Goal: Task Accomplishment & Management: Complete application form

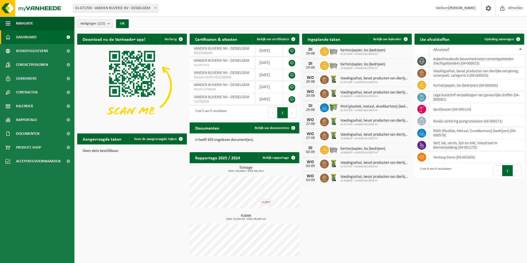
click at [168, 131] on div "Aangevraagde taken Toon de aangevraagde taken Geen data beschikbaar." at bounding box center [132, 146] width 112 height 30
click at [167, 134] on link "Toon de aangevraagde taken" at bounding box center [158, 138] width 57 height 11
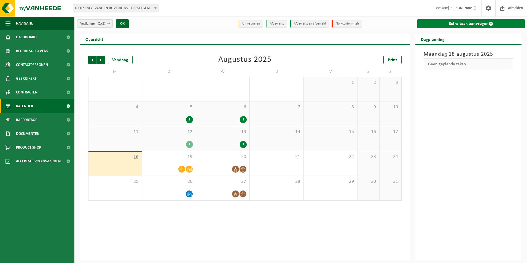
click at [448, 27] on link "Extra taak aanvragen" at bounding box center [471, 23] width 108 height 9
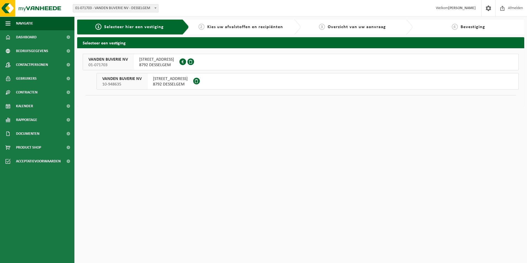
click at [168, 66] on span "8792 DESSELGEM" at bounding box center [156, 65] width 35 height 6
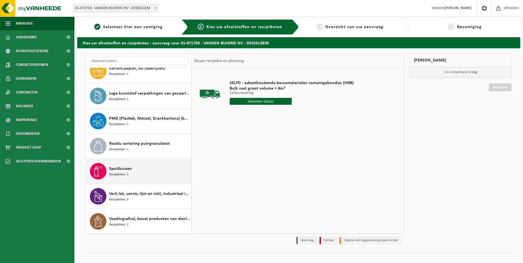
scroll to position [35, 0]
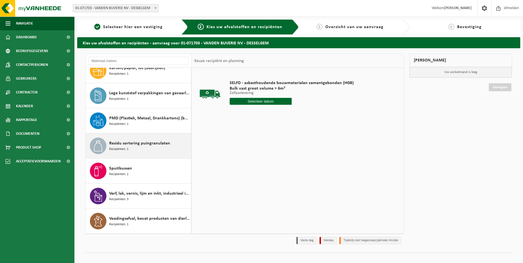
click at [142, 146] on span "Residu sortering puingranulaten" at bounding box center [139, 143] width 61 height 7
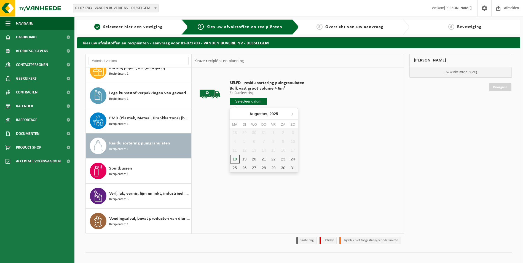
click at [261, 99] on input "text" at bounding box center [248, 101] width 37 height 7
click at [234, 156] on div "18" at bounding box center [235, 159] width 10 height 9
type input "Van 2025-08-18"
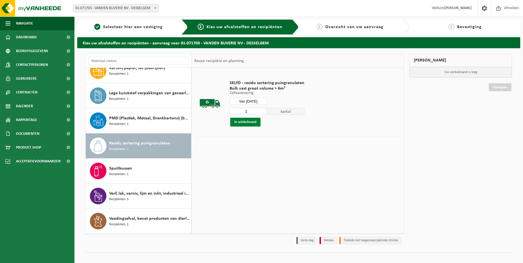
click at [249, 122] on button "In winkelmand" at bounding box center [245, 122] width 30 height 9
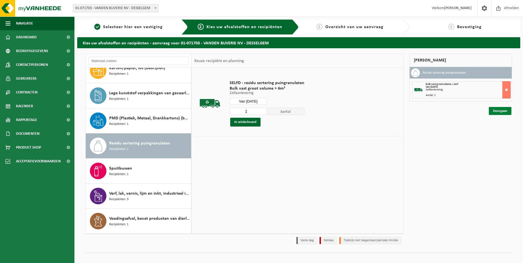
click at [499, 108] on link "Doorgaan" at bounding box center [500, 111] width 23 height 8
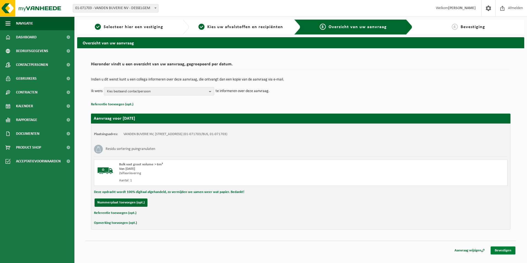
click at [496, 248] on link "Bevestigen" at bounding box center [503, 250] width 25 height 8
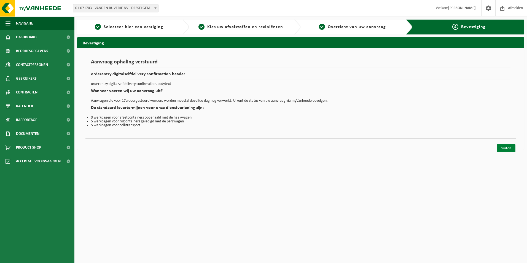
click at [504, 149] on link "Sluiten" at bounding box center [506, 148] width 19 height 8
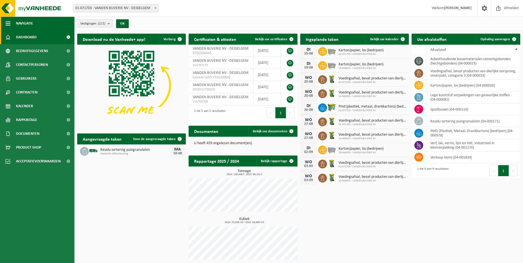
click at [31, 26] on span "Navigatie" at bounding box center [24, 24] width 17 height 14
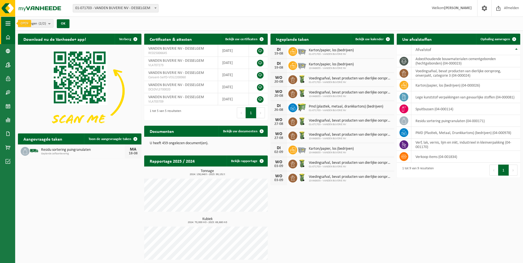
click at [12, 21] on button "Navigatie" at bounding box center [7, 24] width 15 height 14
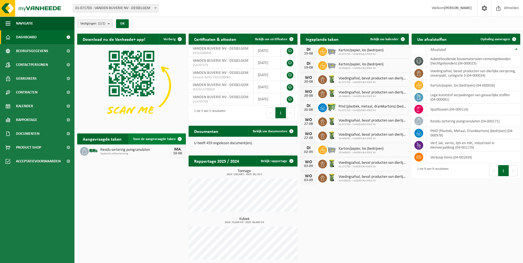
click at [152, 140] on span "Toon de aangevraagde taken" at bounding box center [154, 139] width 43 height 4
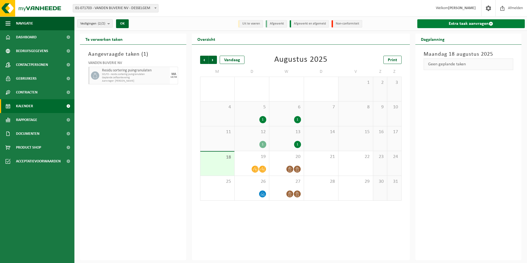
click at [438, 24] on link "Extra taak aanvragen" at bounding box center [471, 23] width 108 height 9
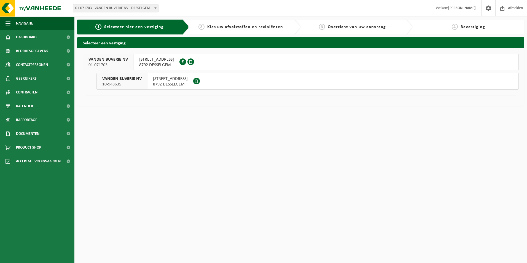
click at [135, 62] on div "SPILDOORNSTRAAT 16 8792 DESSELGEM 0893.466.703" at bounding box center [157, 62] width 46 height 16
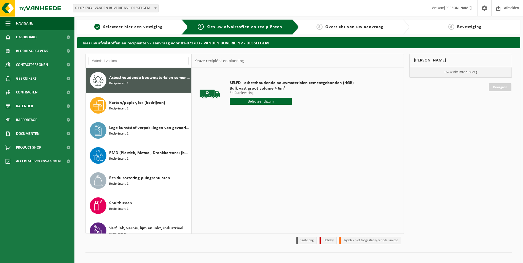
click at [138, 84] on div "Asbesthoudende bouwmaterialen cementgebonden (hechtgebonden) Recipiënten: 1" at bounding box center [149, 80] width 80 height 17
click at [268, 99] on input "text" at bounding box center [261, 101] width 62 height 7
click at [235, 158] on div "18" at bounding box center [235, 159] width 10 height 9
type input "Van 2025-08-18"
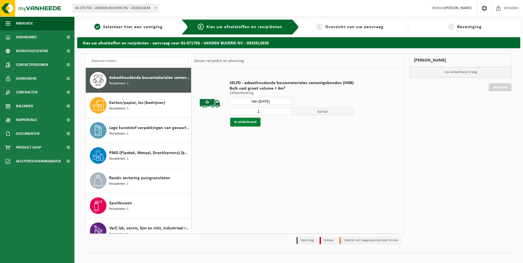
click at [245, 123] on button "In winkelmand" at bounding box center [245, 122] width 30 height 9
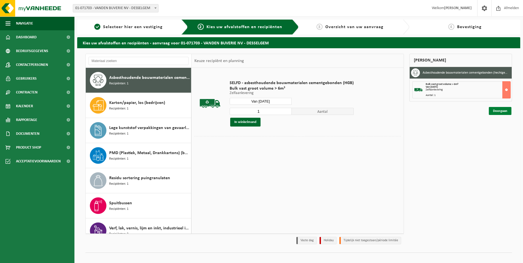
click at [506, 113] on link "Doorgaan" at bounding box center [500, 111] width 23 height 8
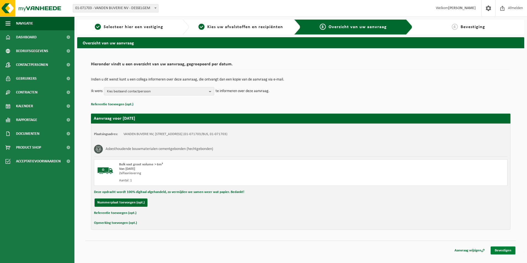
click at [505, 250] on link "Bevestigen" at bounding box center [503, 250] width 25 height 8
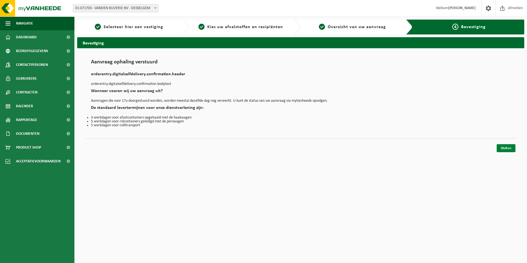
click at [508, 145] on link "Sluiten" at bounding box center [506, 148] width 19 height 8
